Goal: Task Accomplishment & Management: Manage account settings

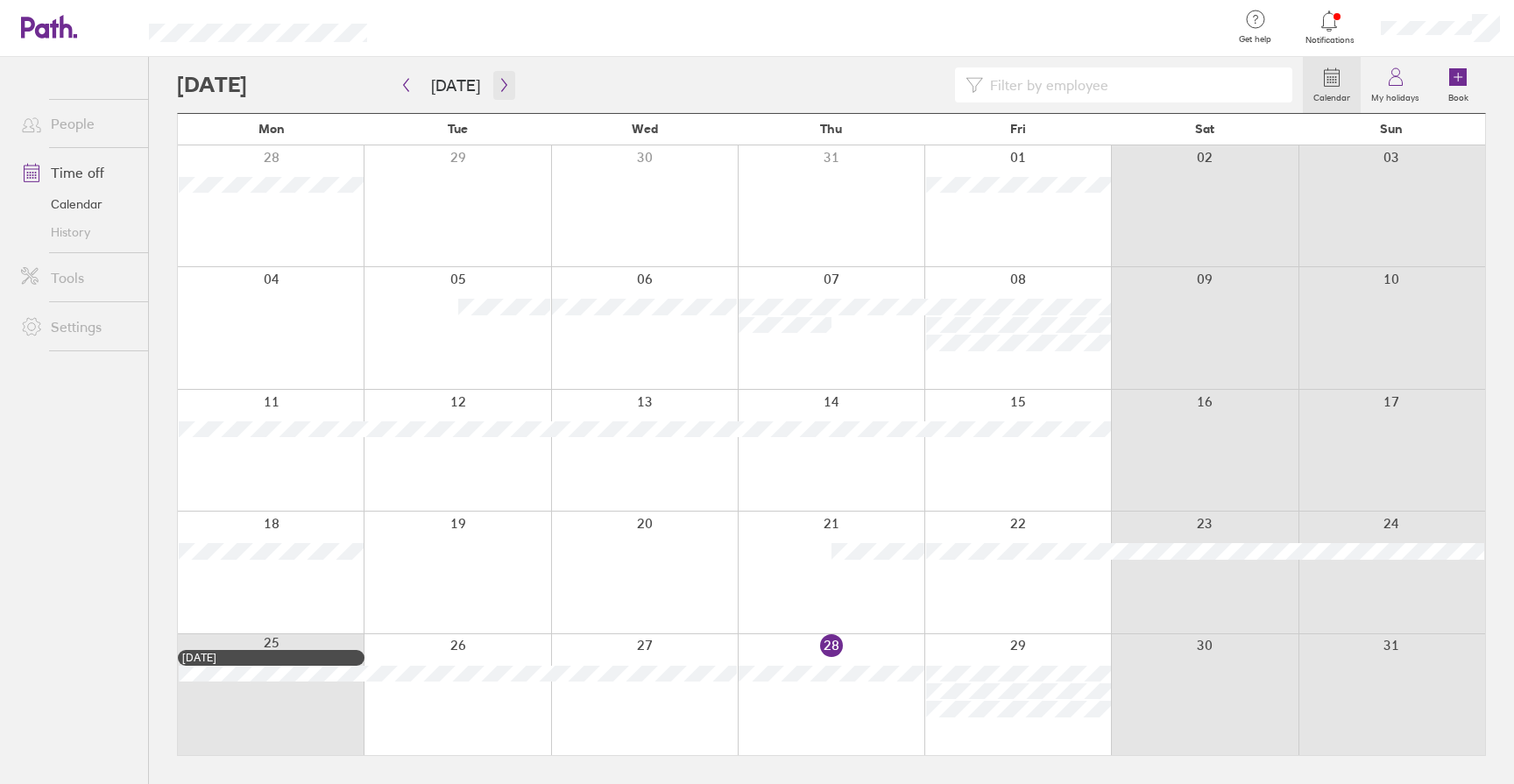
click at [501, 83] on icon "button" at bounding box center [503, 85] width 13 height 14
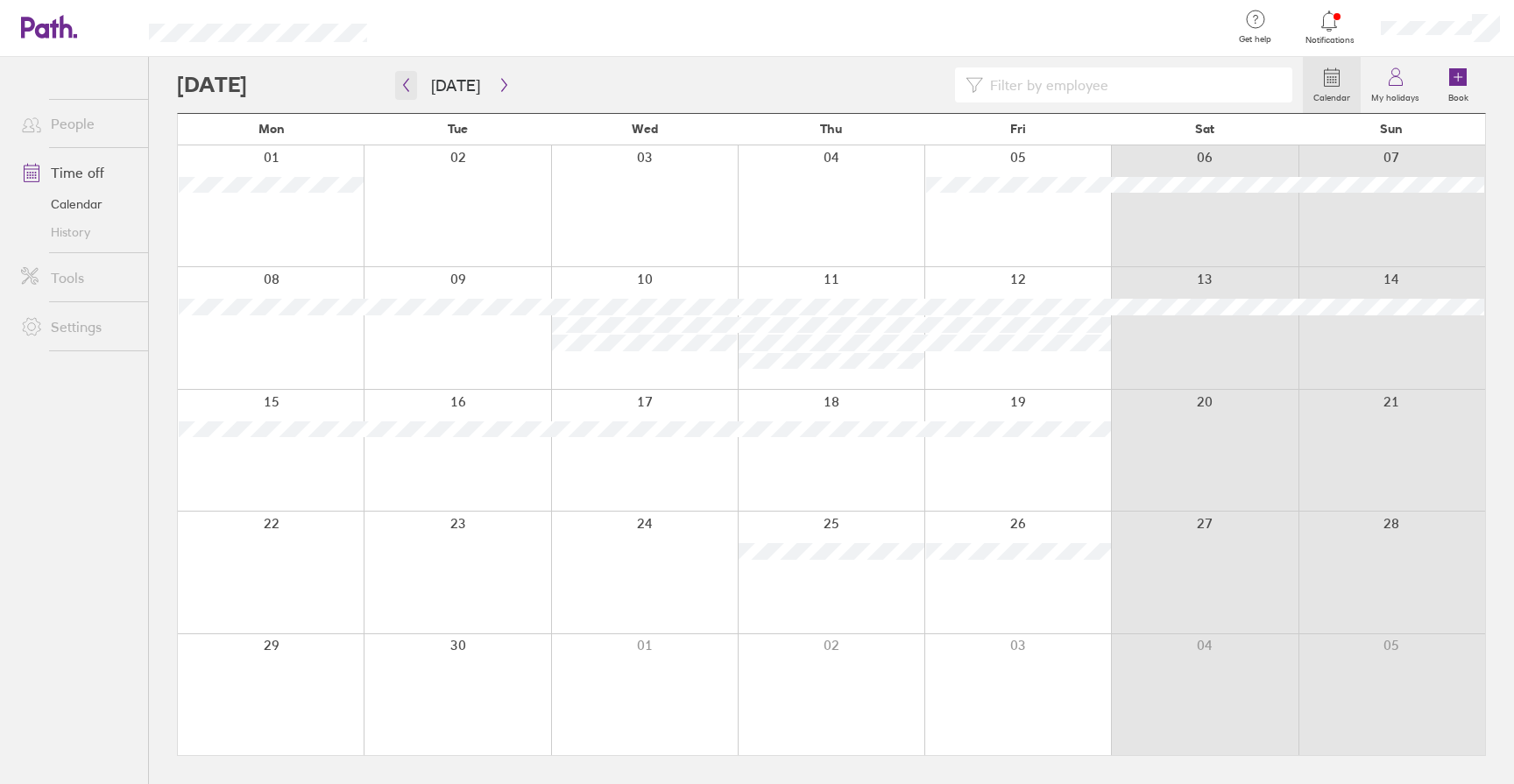
click at [402, 85] on icon "button" at bounding box center [405, 85] width 13 height 14
